Goal: Transaction & Acquisition: Purchase product/service

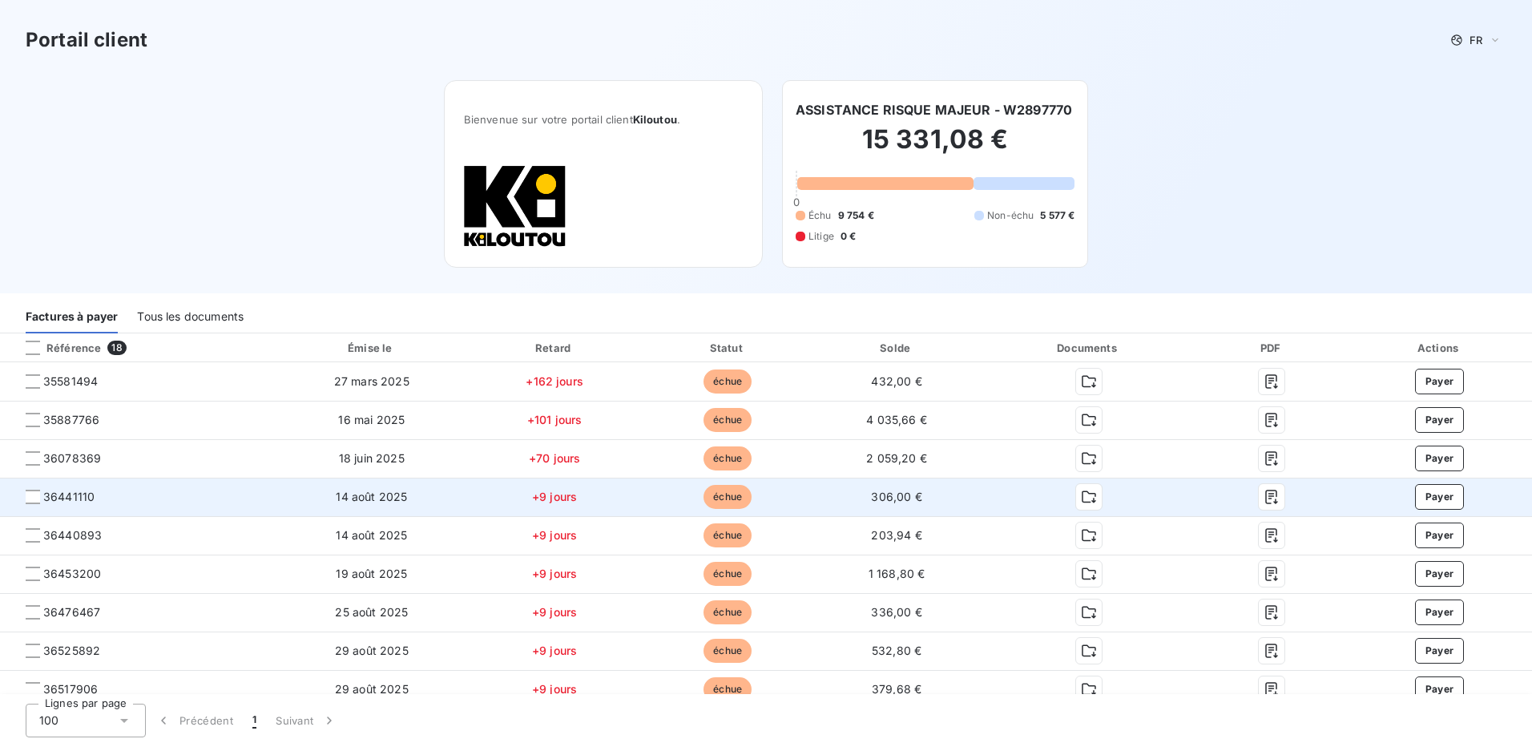
click at [1281, 497] on div at bounding box center [1272, 497] width 124 height 26
click at [1264, 495] on icon "button" at bounding box center [1272, 497] width 16 height 16
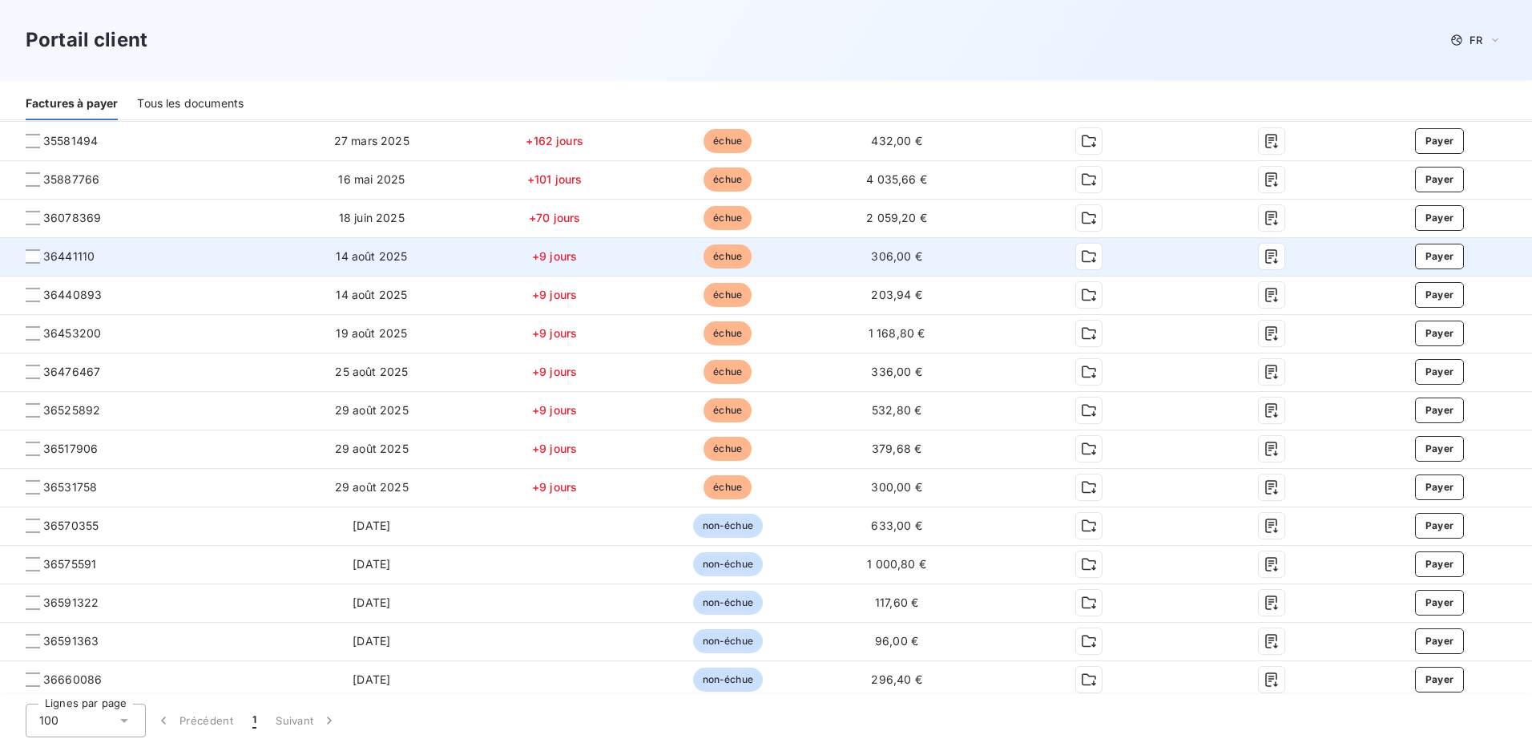
scroll to position [160, 0]
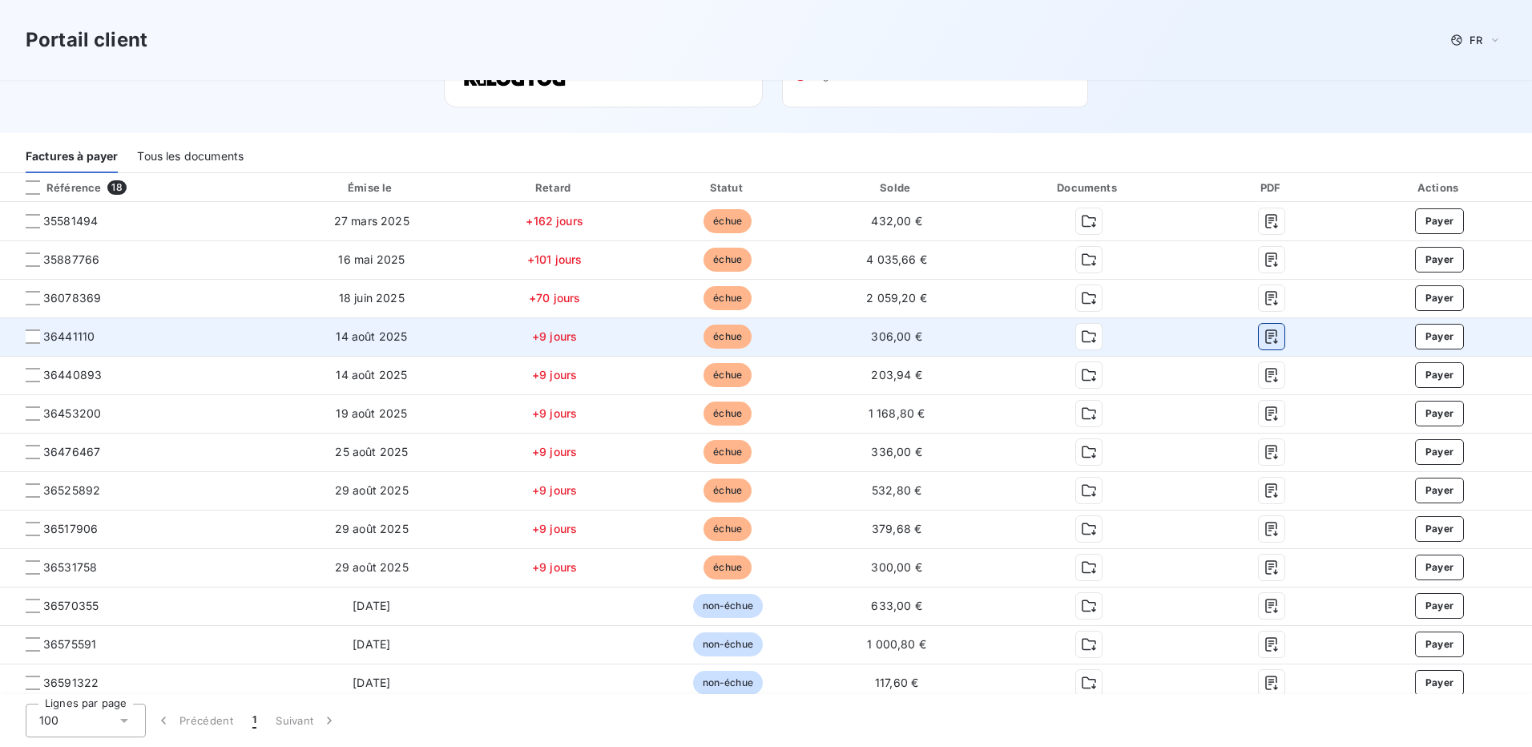
click at [1266, 336] on icon "button" at bounding box center [1272, 337] width 12 height 14
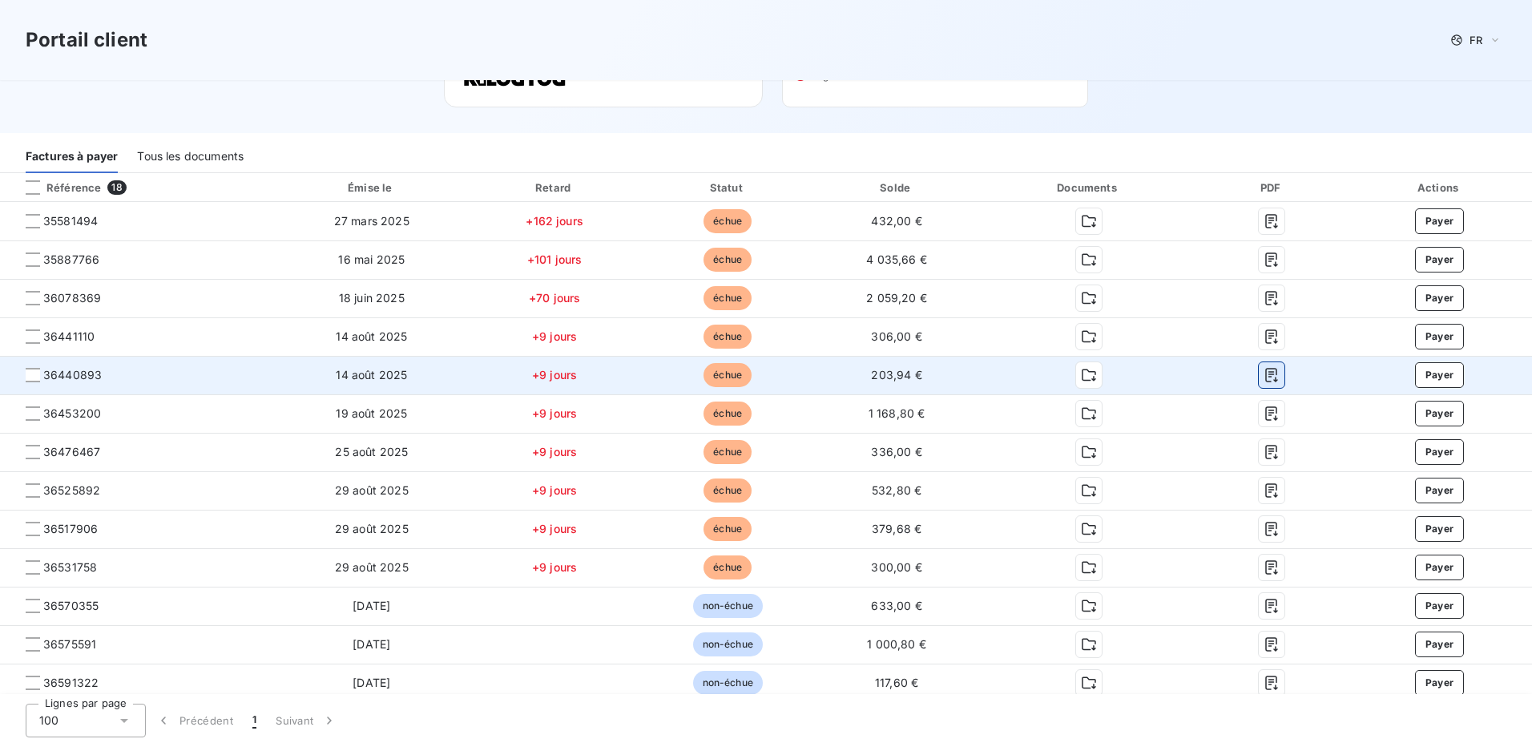
click at [1266, 374] on icon "button" at bounding box center [1272, 376] width 12 height 14
click at [1266, 372] on icon "button" at bounding box center [1272, 376] width 12 height 14
click at [1264, 371] on icon "button" at bounding box center [1272, 375] width 16 height 16
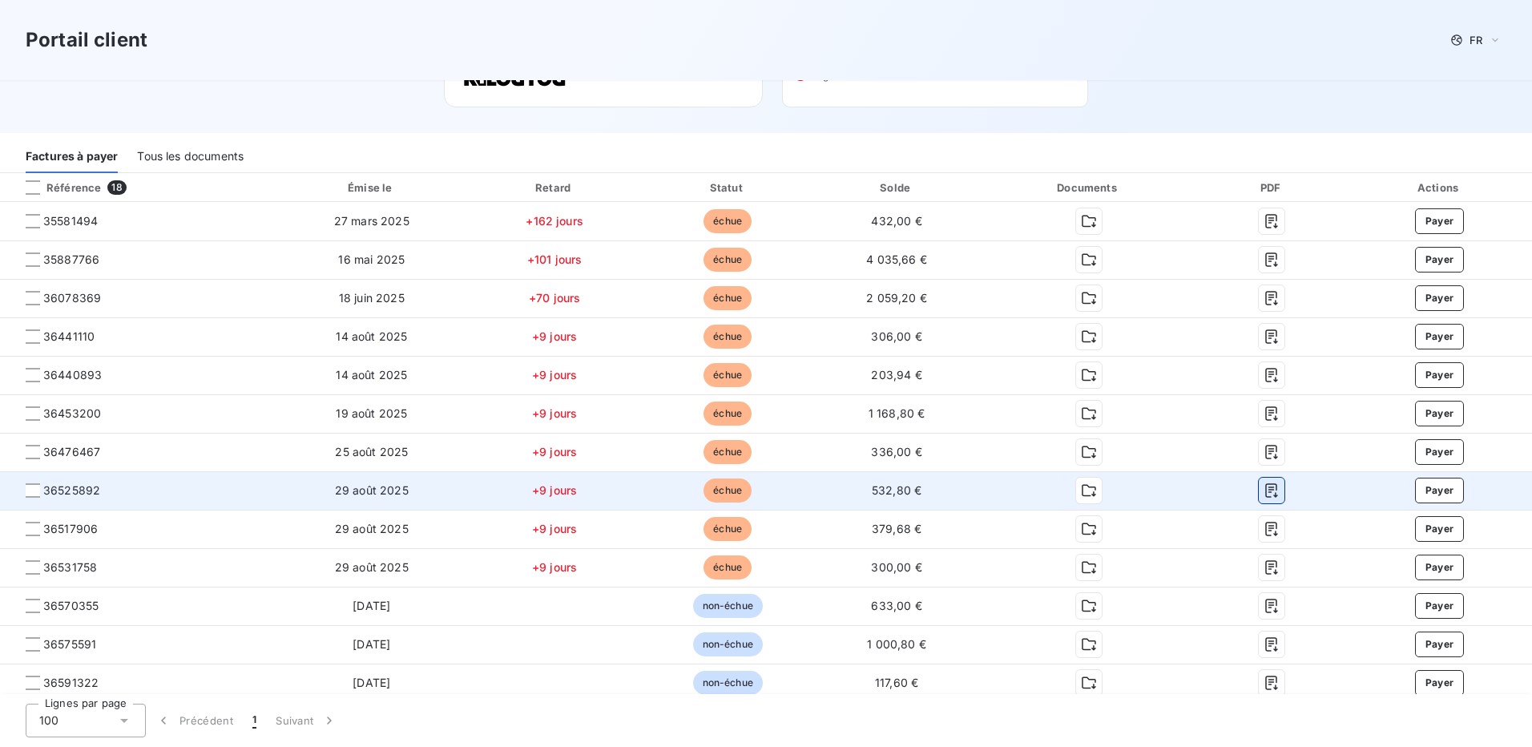
click at [1266, 492] on icon "button" at bounding box center [1272, 490] width 16 height 16
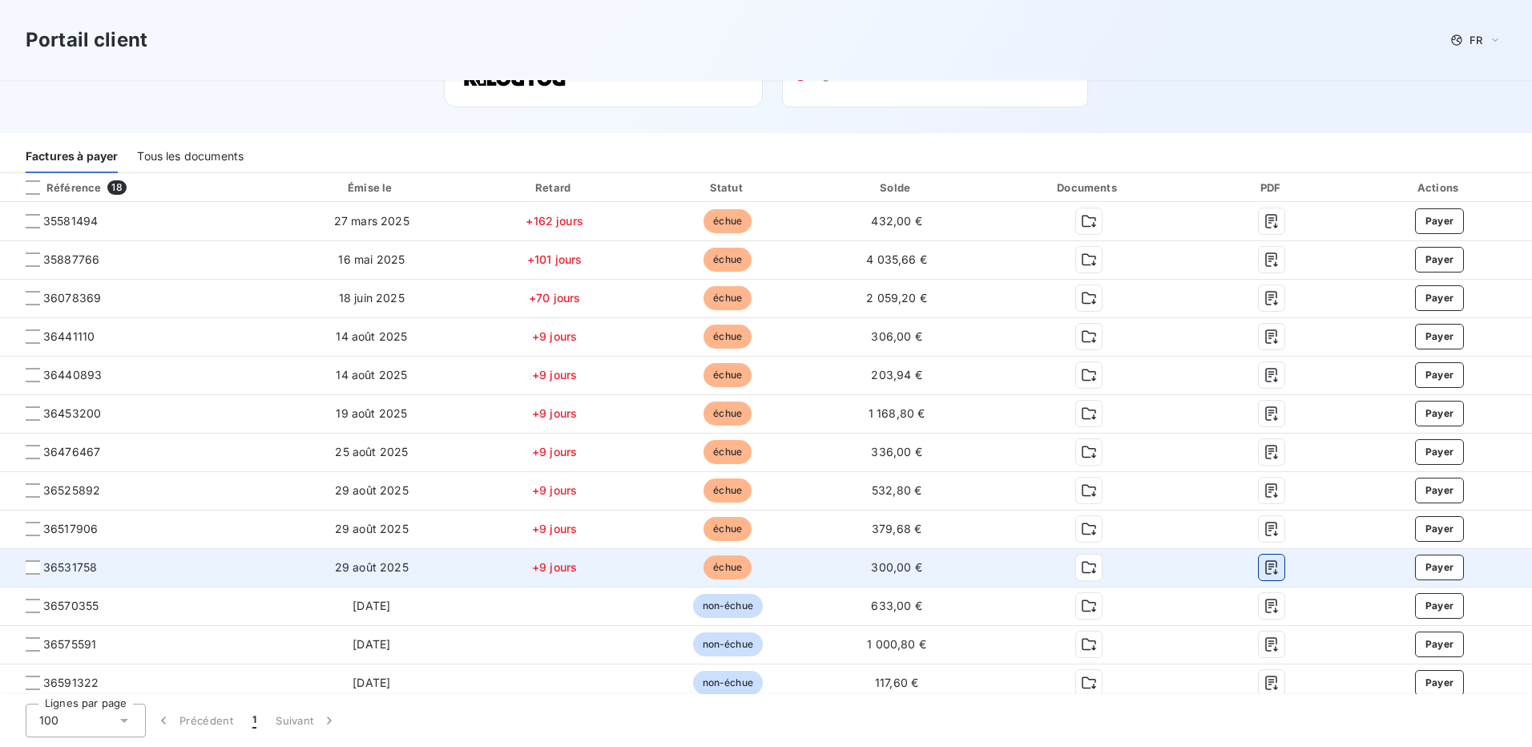
click at [1266, 567] on icon "button" at bounding box center [1272, 568] width 12 height 14
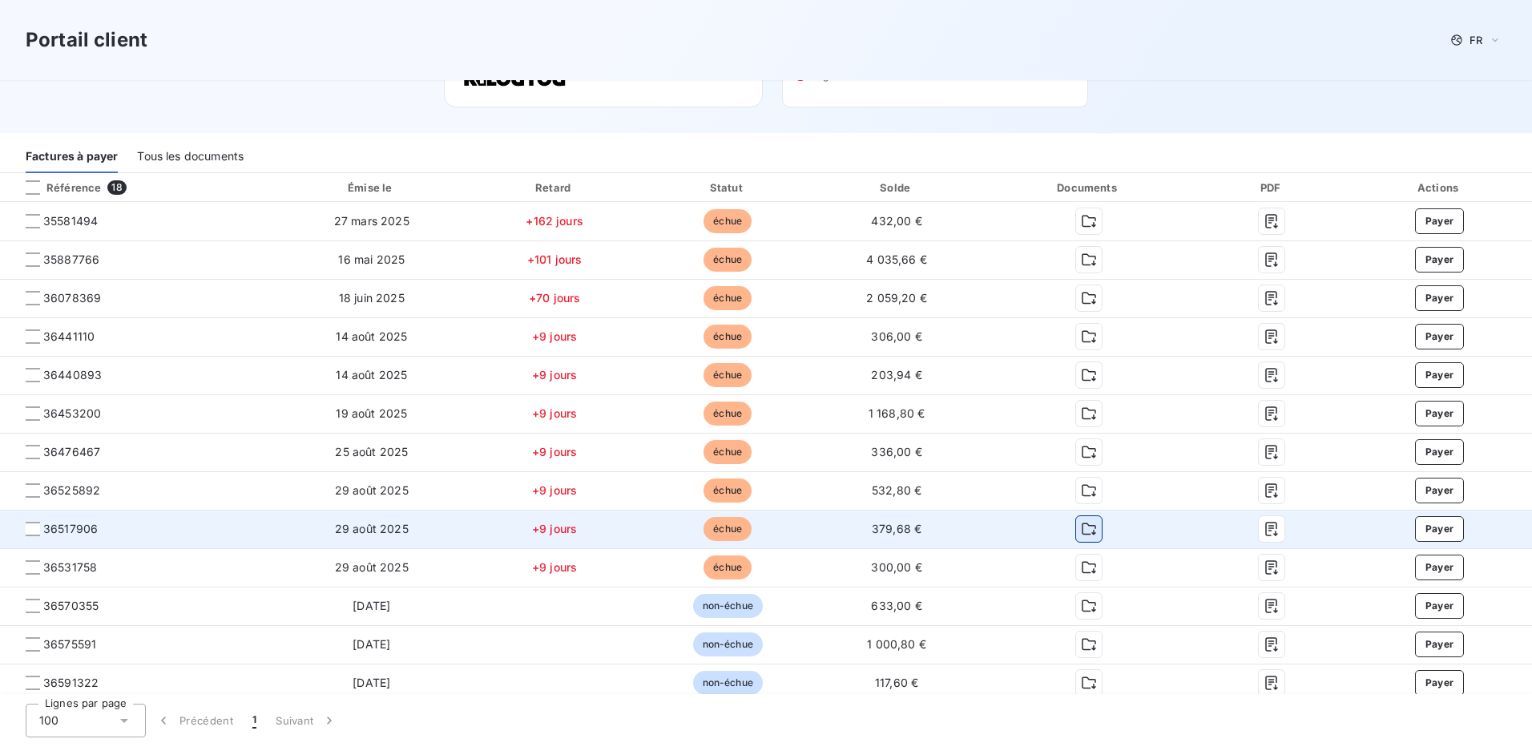
click at [1081, 527] on icon "button" at bounding box center [1089, 529] width 16 height 16
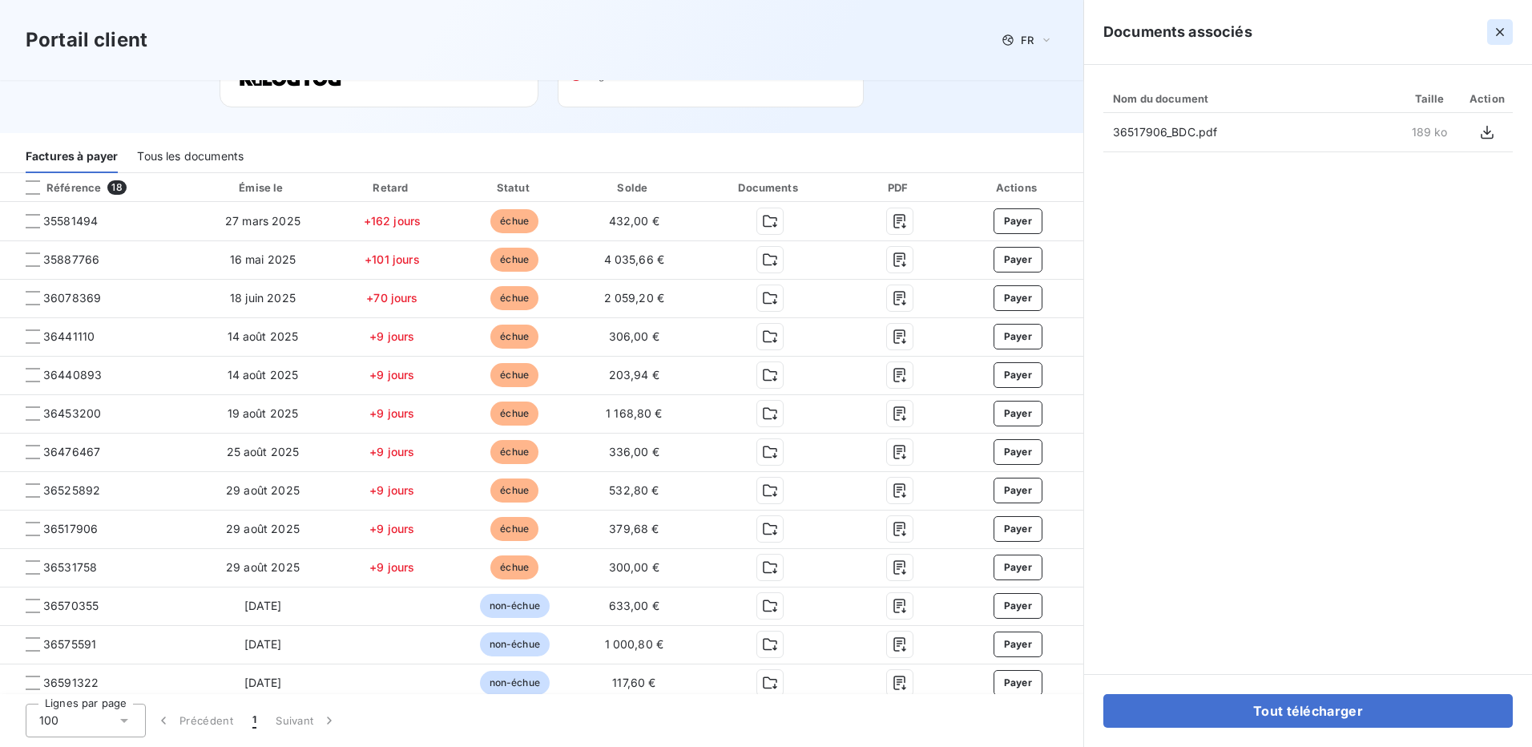
click at [1501, 33] on icon "button" at bounding box center [1500, 32] width 8 height 8
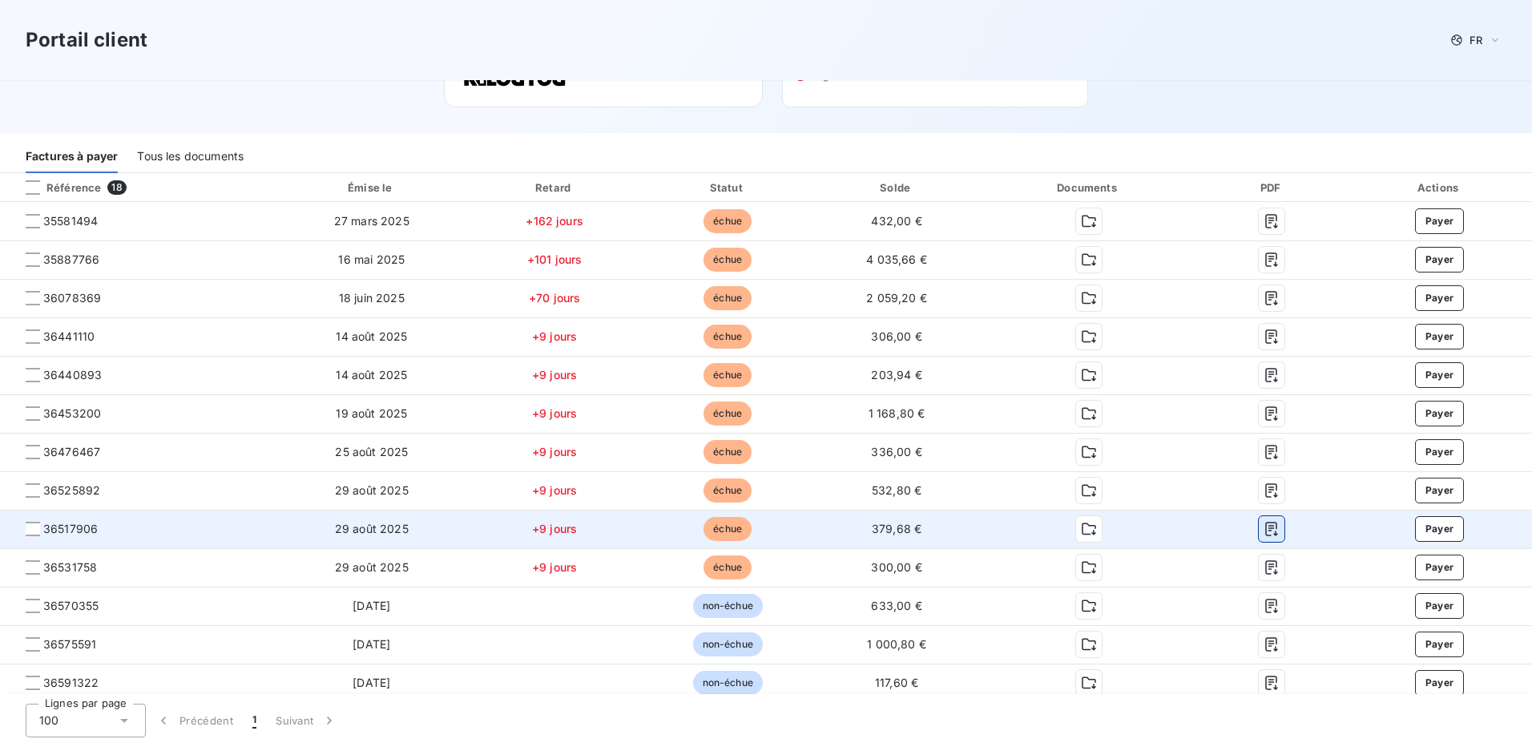
click at [1264, 524] on icon "button" at bounding box center [1272, 529] width 16 height 16
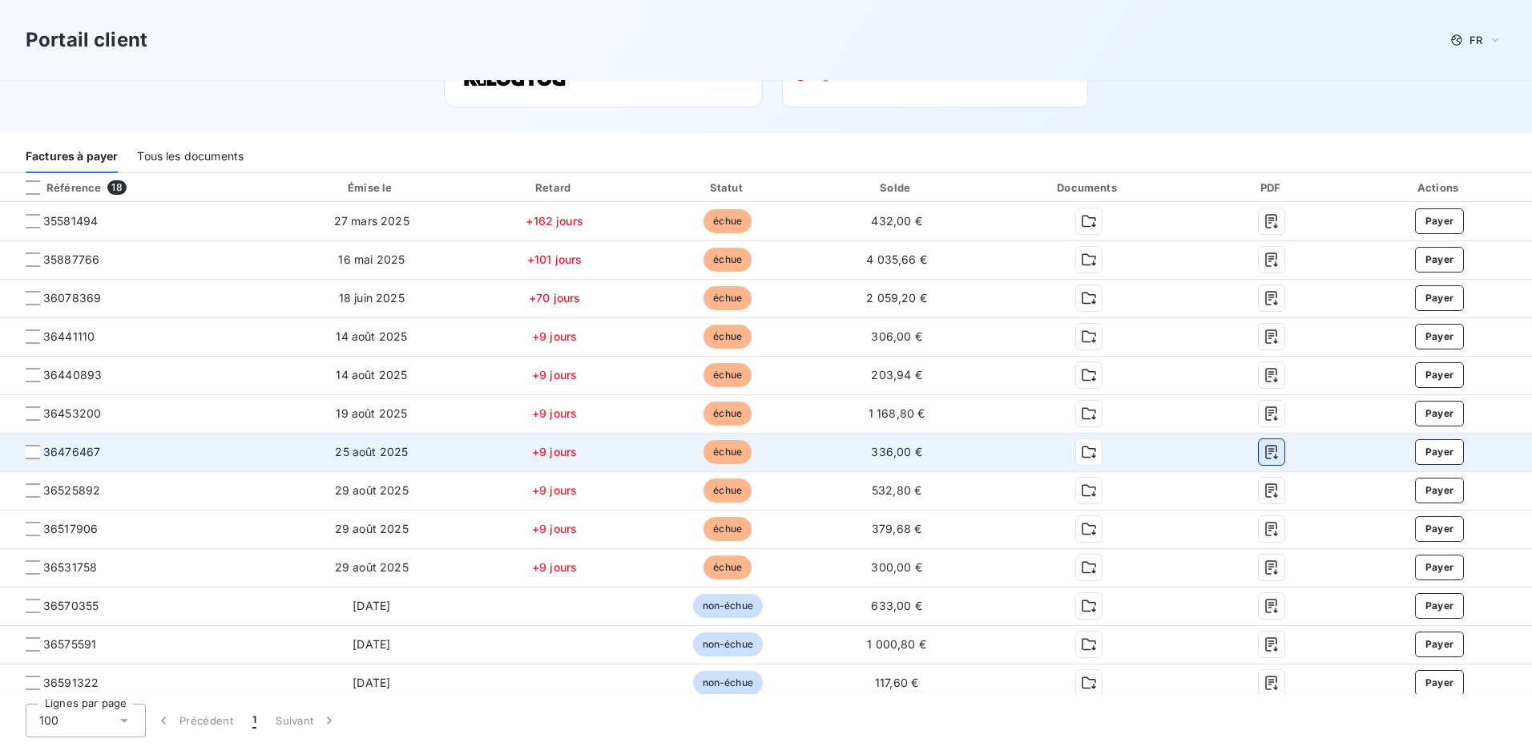
click at [1264, 450] on icon "button" at bounding box center [1272, 452] width 16 height 16
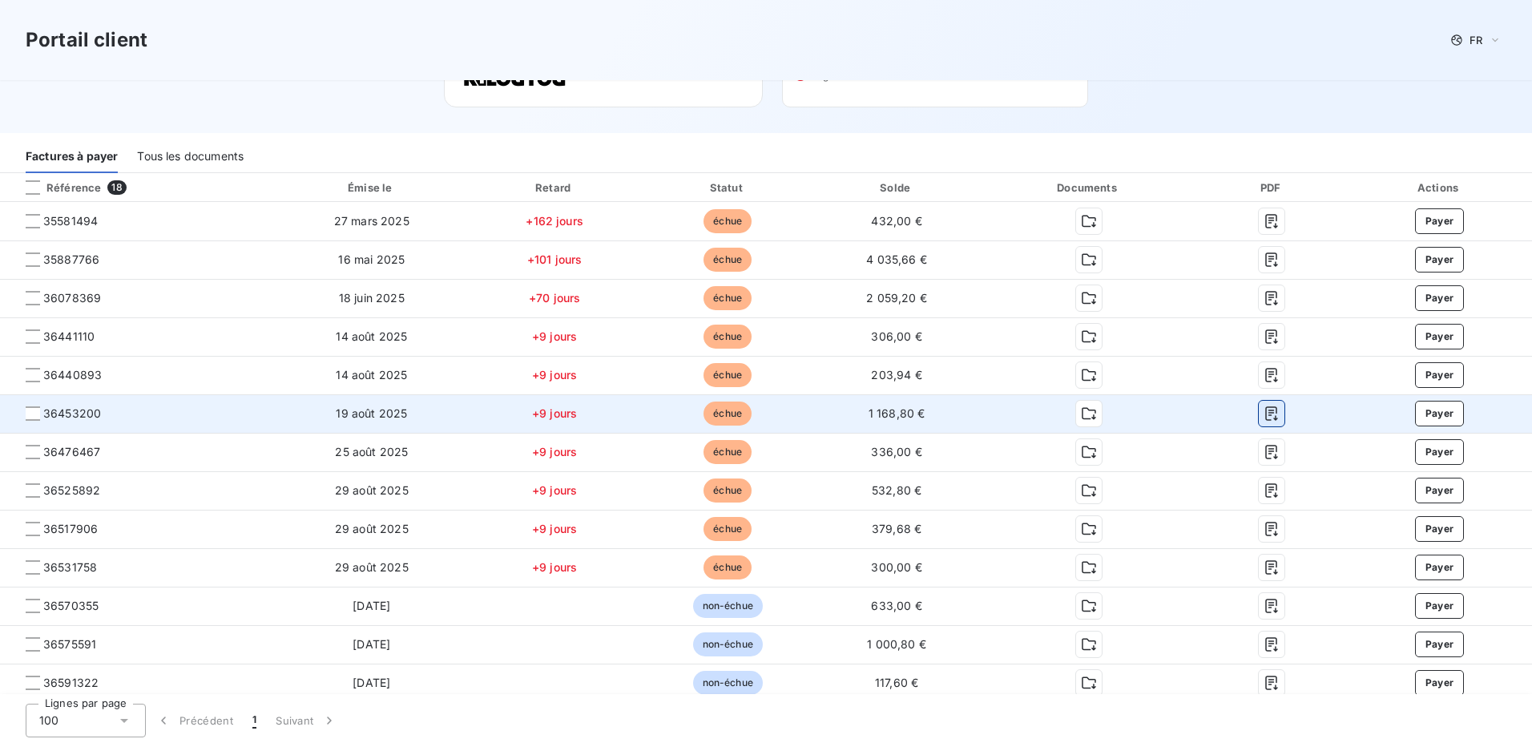
click at [1268, 413] on icon "button" at bounding box center [1272, 414] width 16 height 16
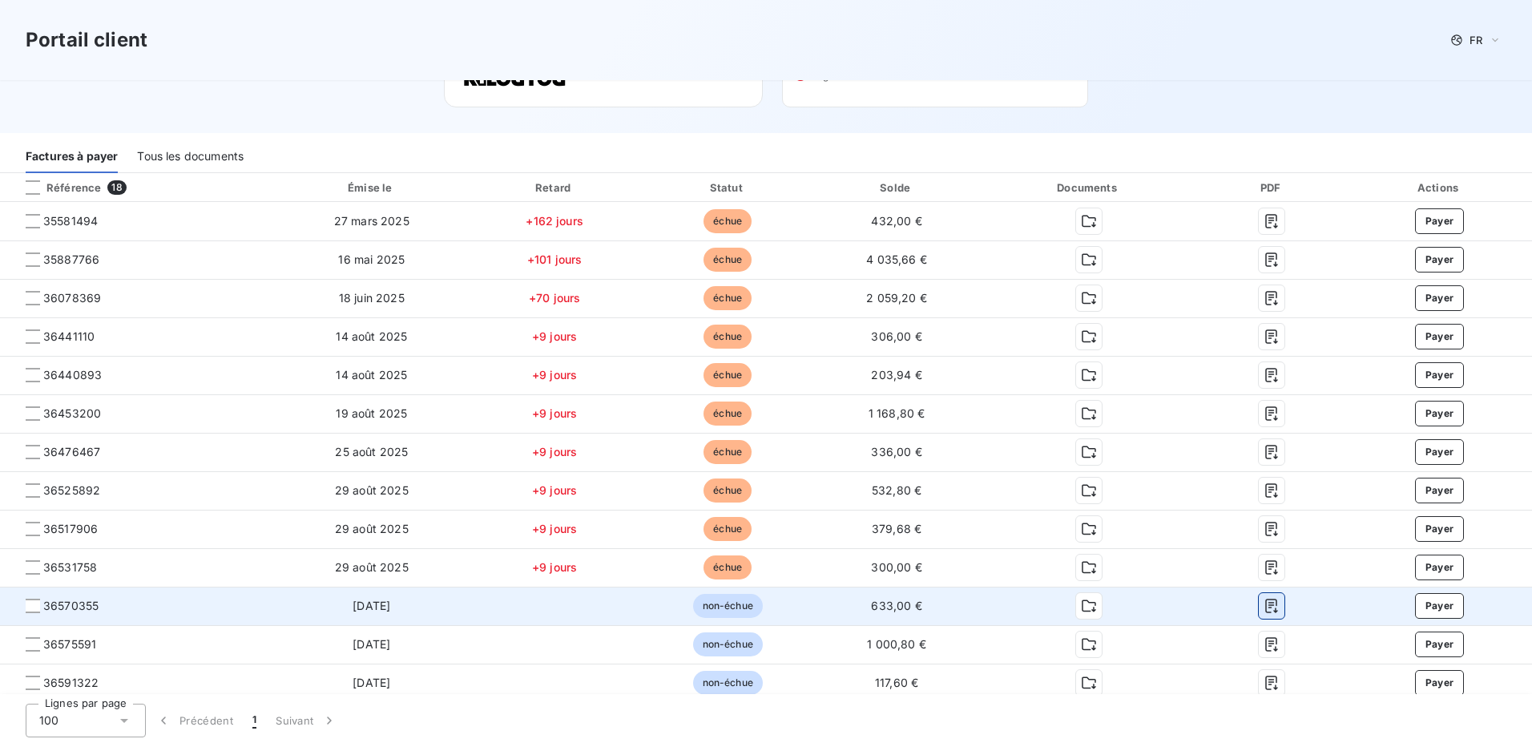
click at [1265, 604] on icon "button" at bounding box center [1272, 606] width 16 height 16
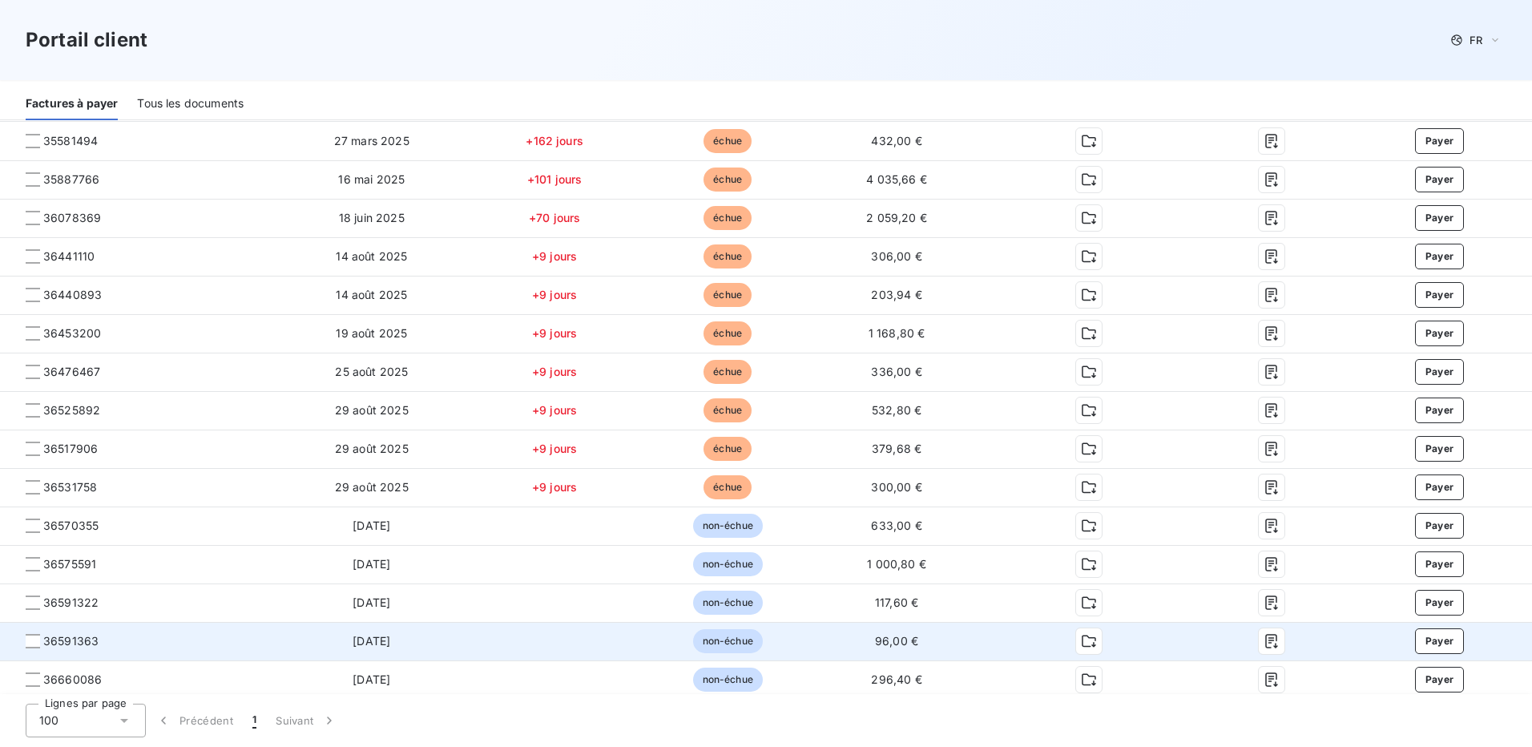
scroll to position [321, 0]
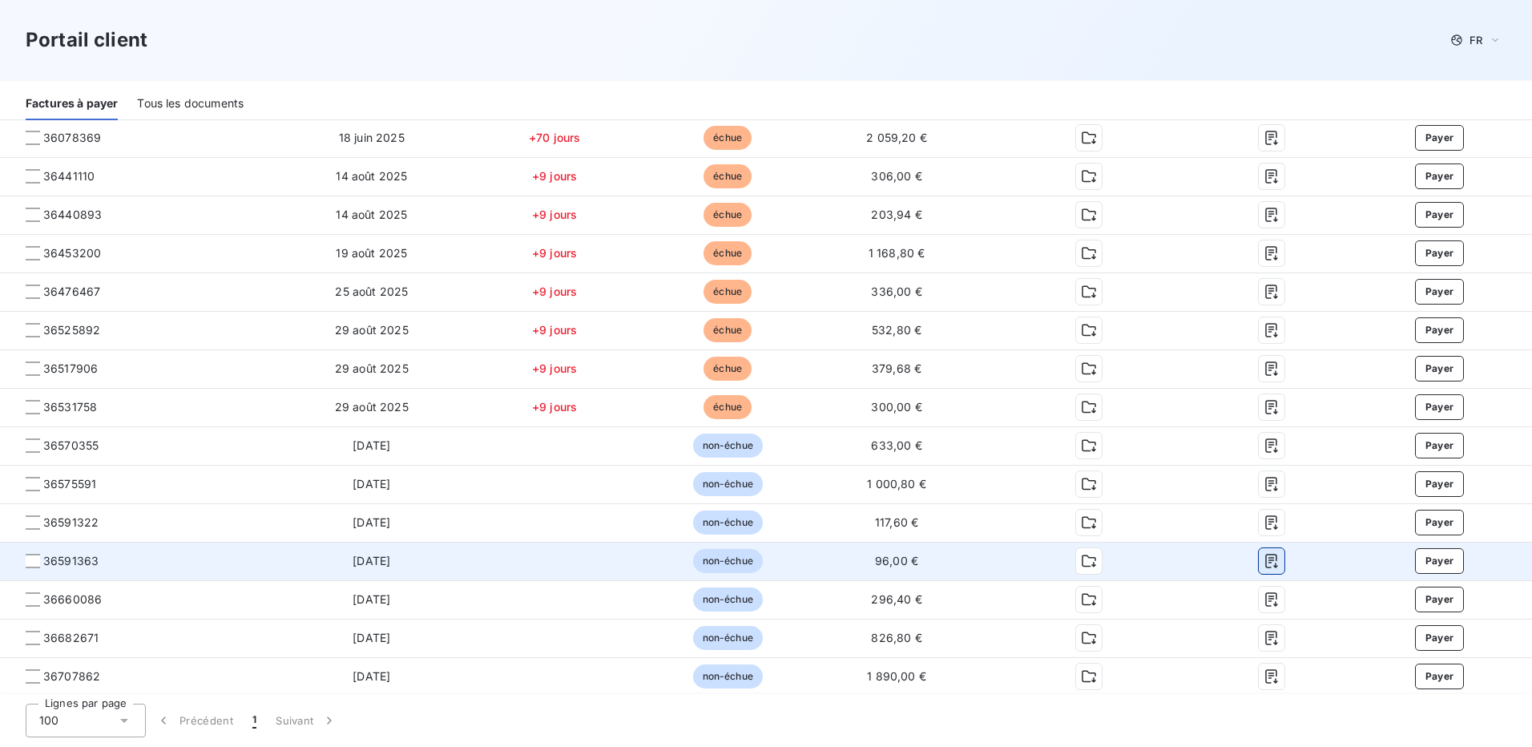
click at [1264, 566] on icon "button" at bounding box center [1272, 561] width 16 height 16
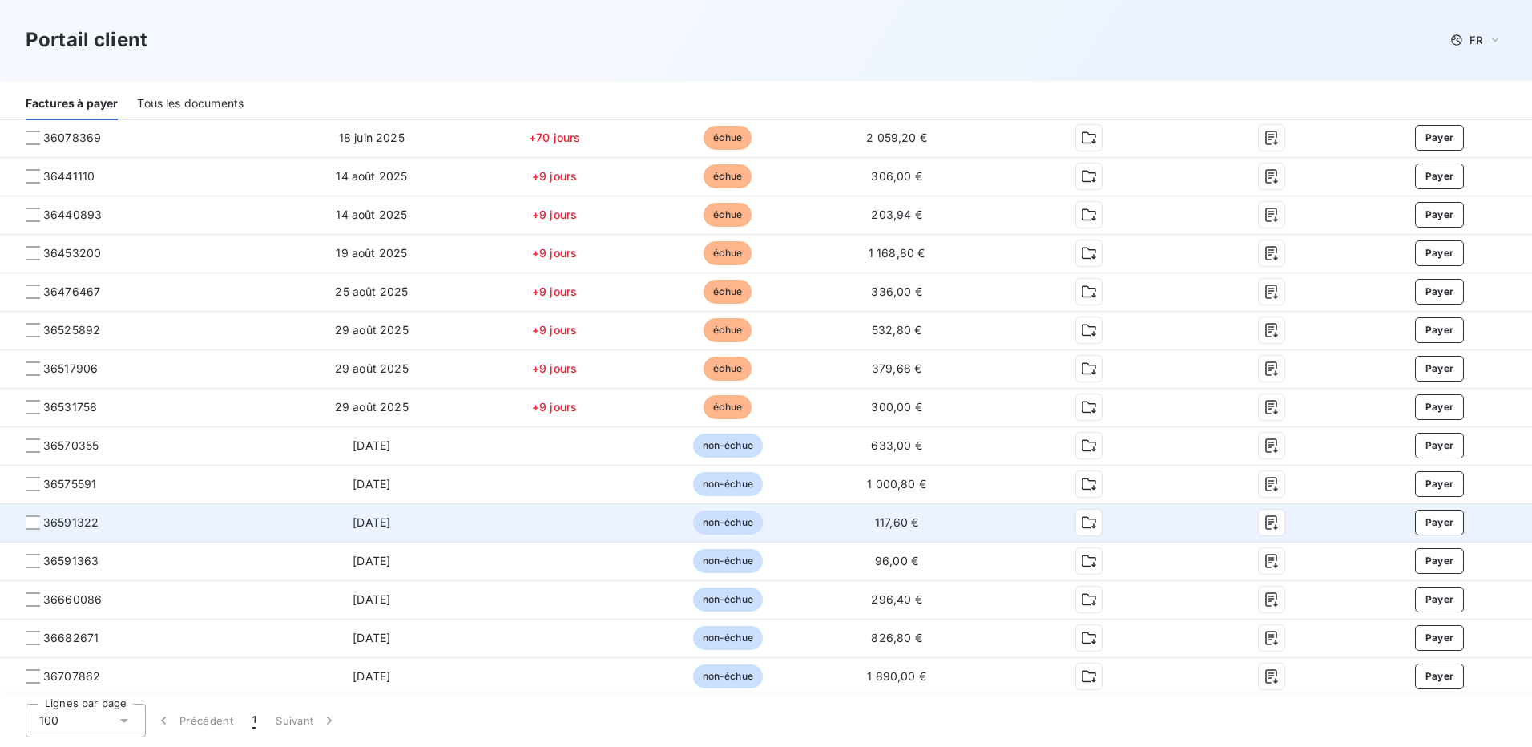
click at [1347, 503] on td "Payer" at bounding box center [1439, 522] width 185 height 38
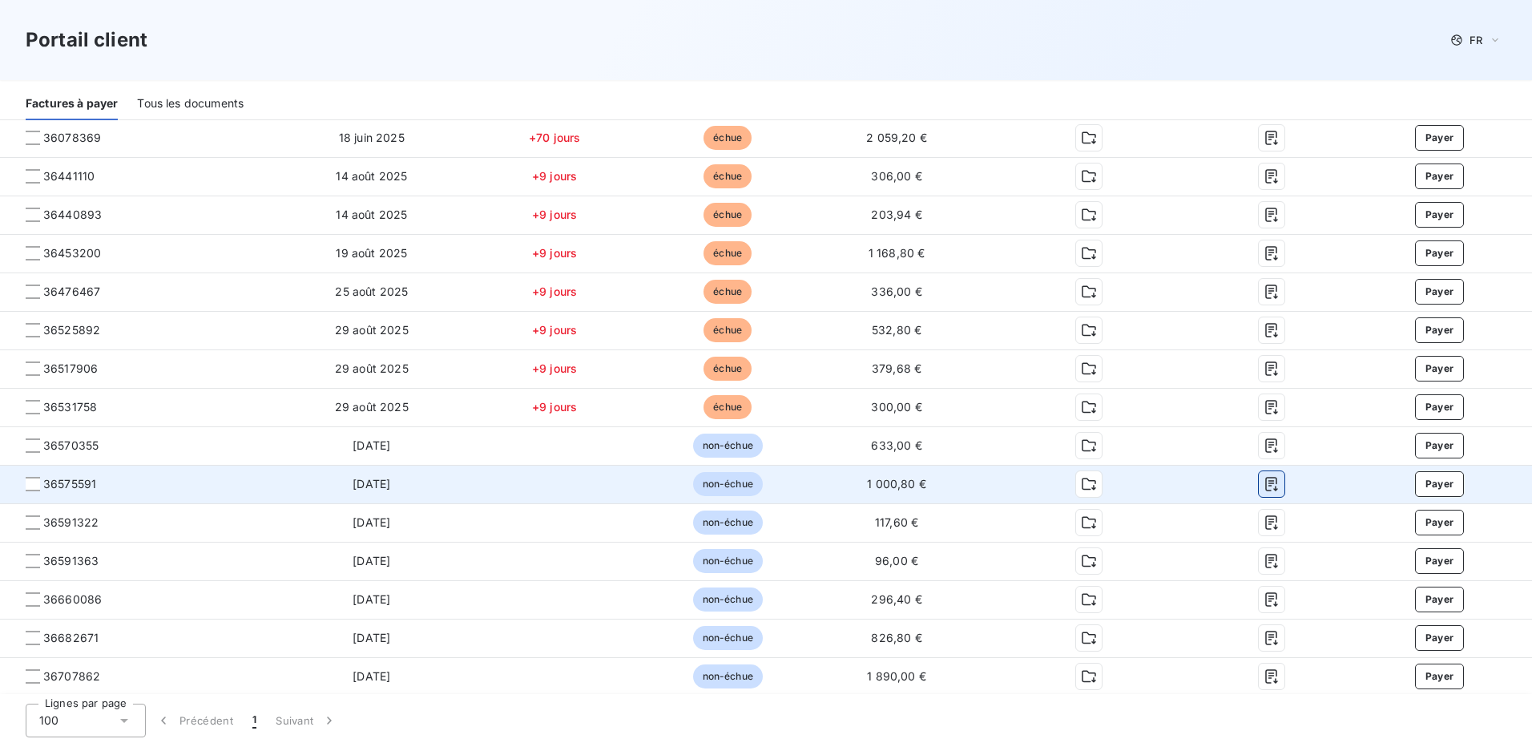
click at [1264, 482] on icon "button" at bounding box center [1272, 484] width 16 height 16
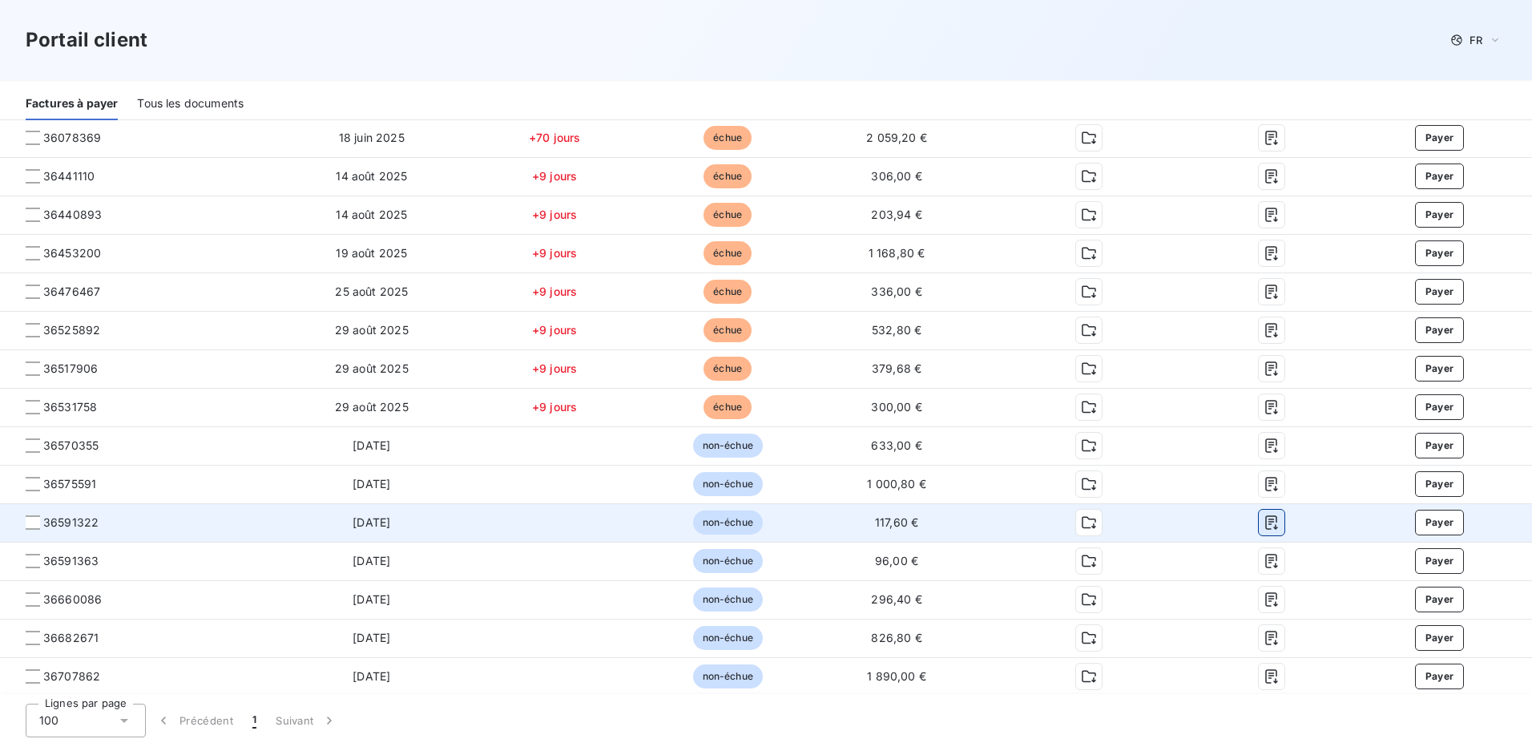
click at [1264, 519] on icon "button" at bounding box center [1272, 523] width 16 height 16
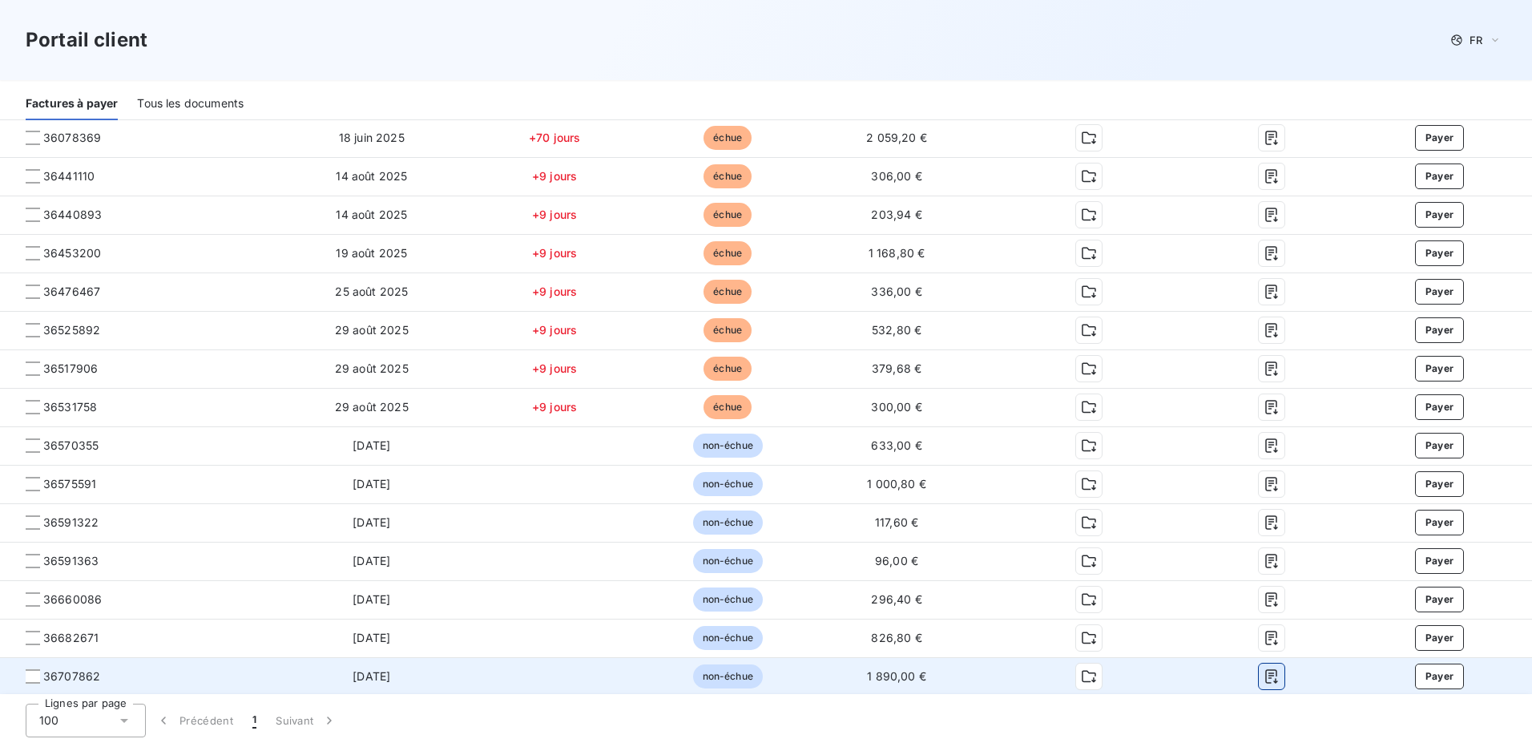
click at [1268, 677] on icon "button" at bounding box center [1272, 676] width 16 height 16
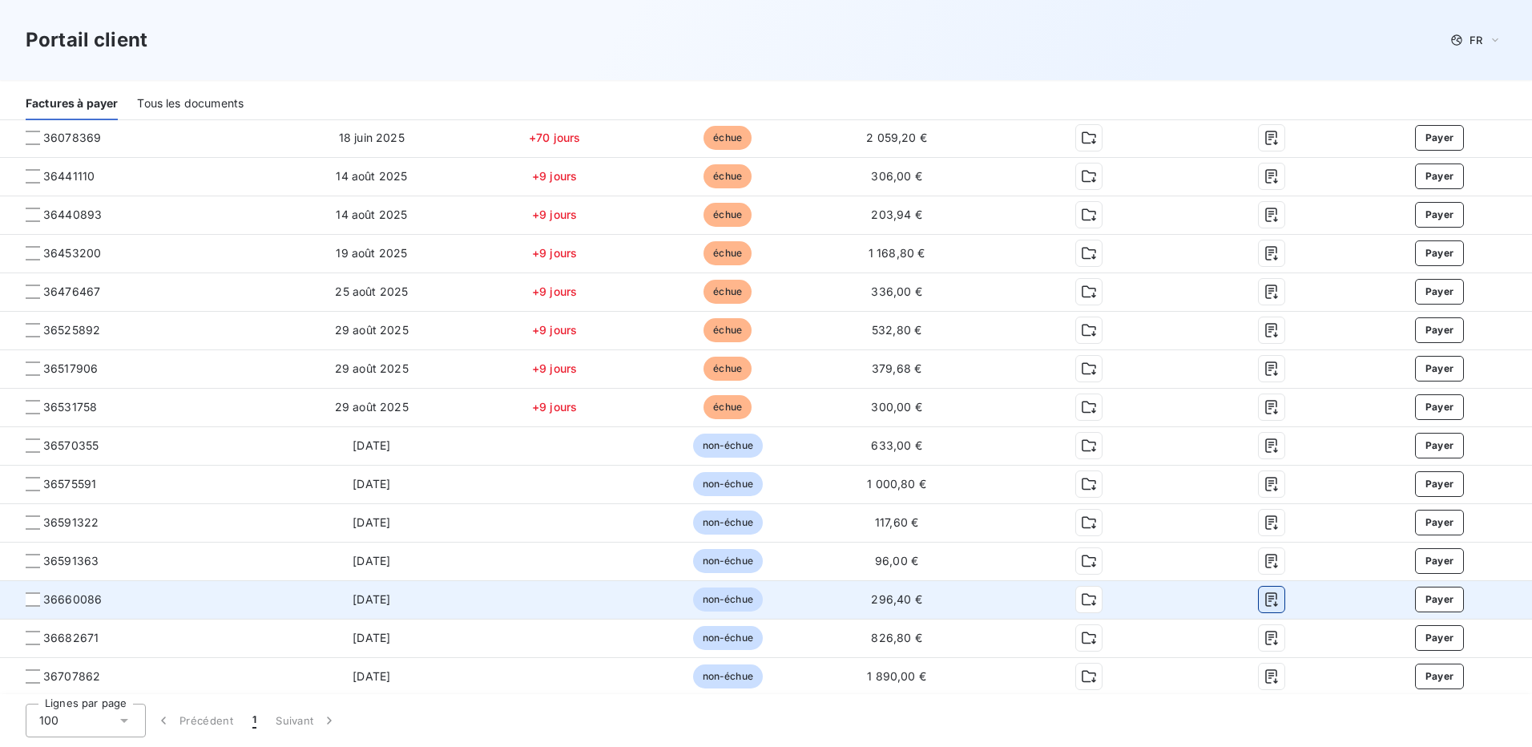
click at [1264, 603] on icon "button" at bounding box center [1272, 599] width 16 height 16
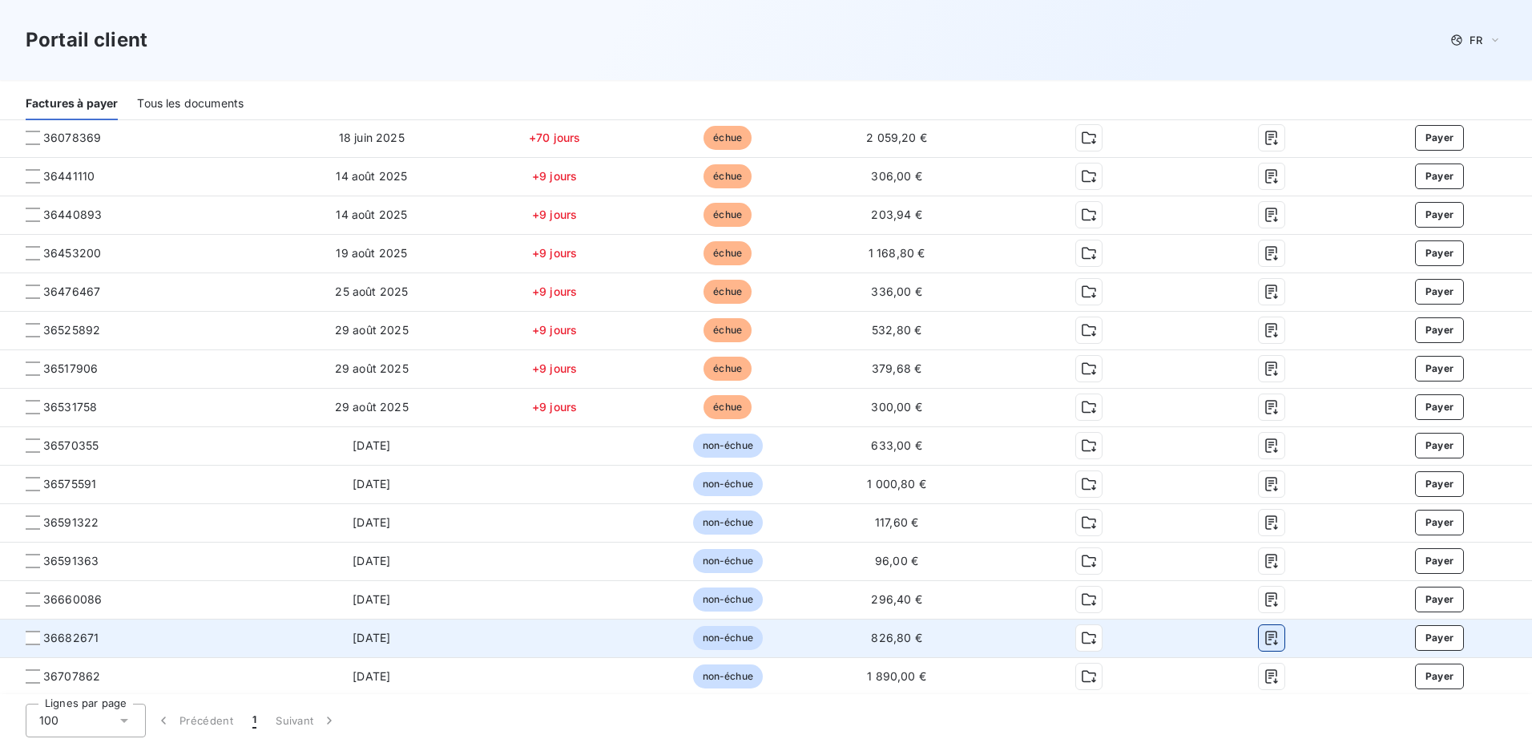
click at [1264, 640] on icon "button" at bounding box center [1272, 638] width 16 height 16
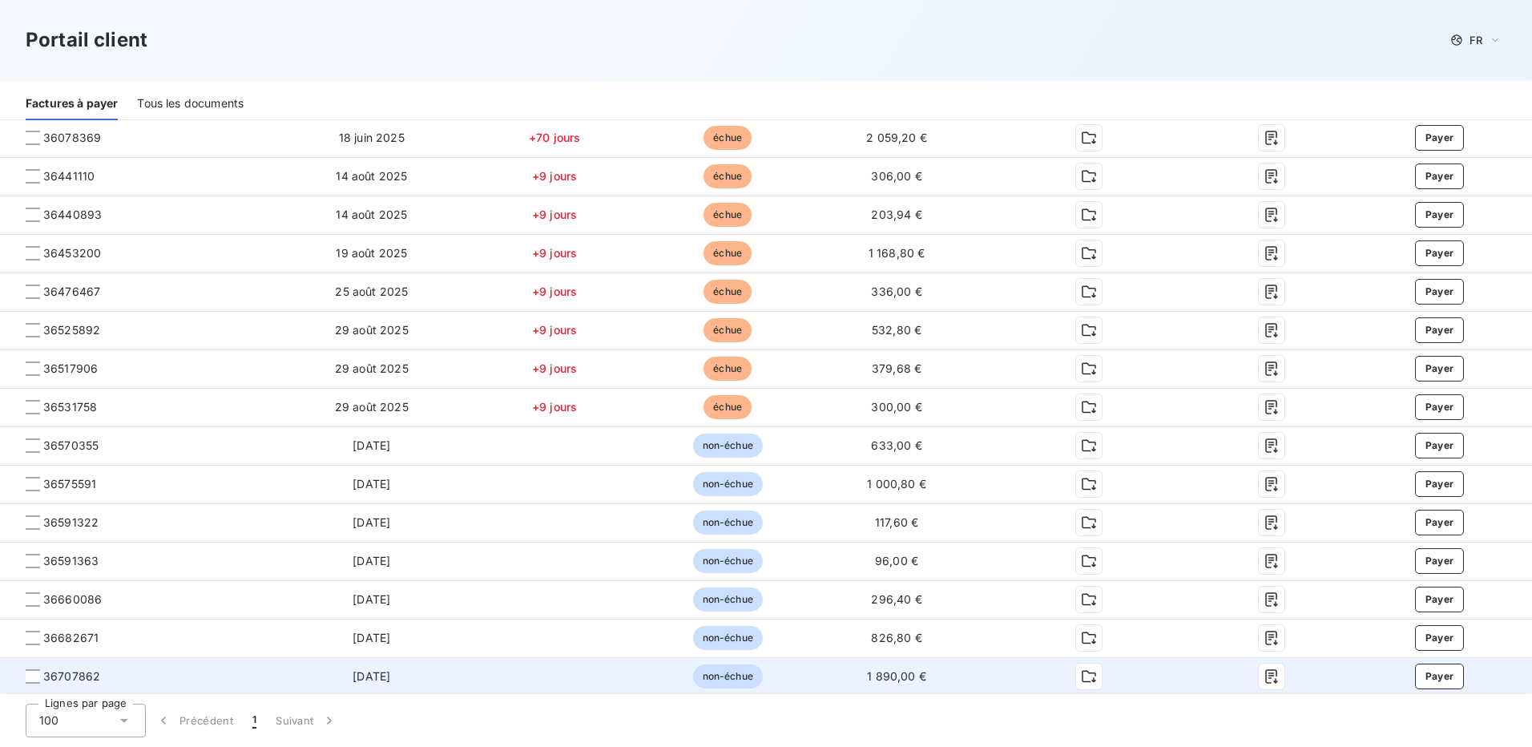
scroll to position [360, 0]
click at [1264, 680] on icon "button" at bounding box center [1272, 676] width 16 height 16
